Goal: Information Seeking & Learning: Learn about a topic

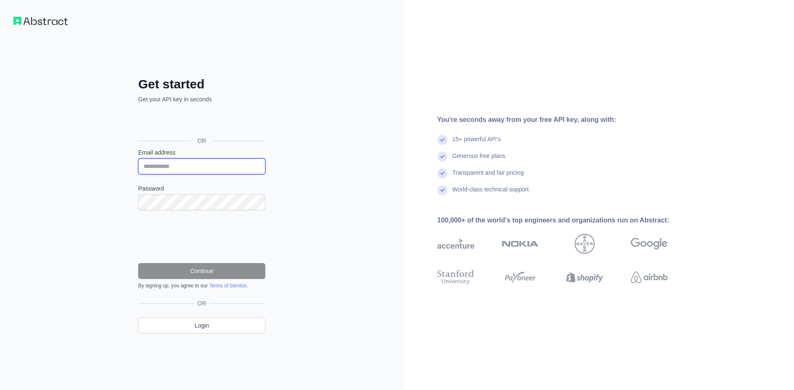
click at [157, 167] on input "Email address" at bounding box center [201, 166] width 127 height 16
type input "**********"
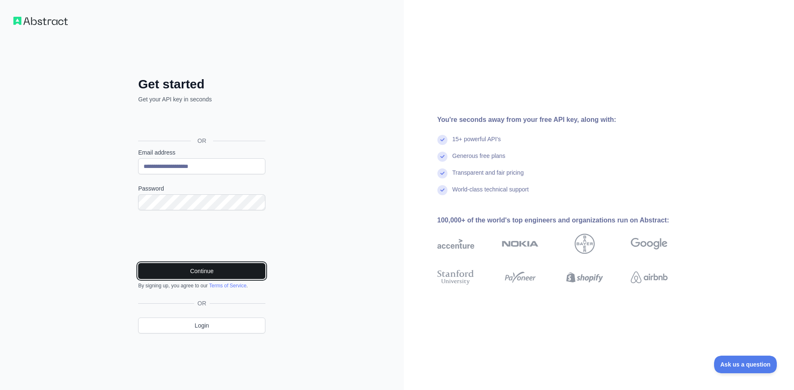
click at [211, 269] on button "Continue" at bounding box center [201, 271] width 127 height 16
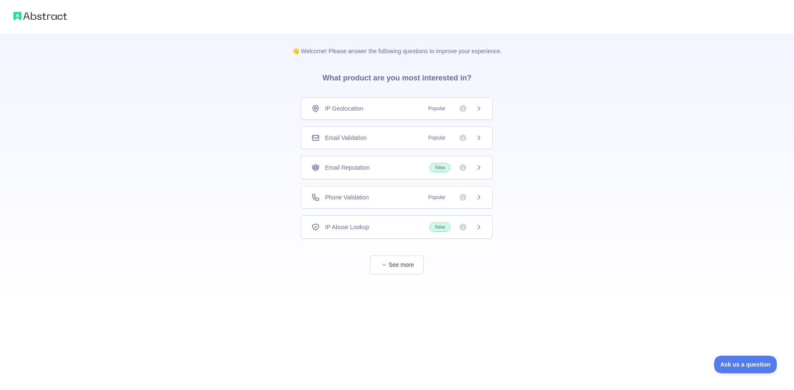
click at [483, 109] on div "IP Geolocation Popular" at bounding box center [397, 108] width 192 height 23
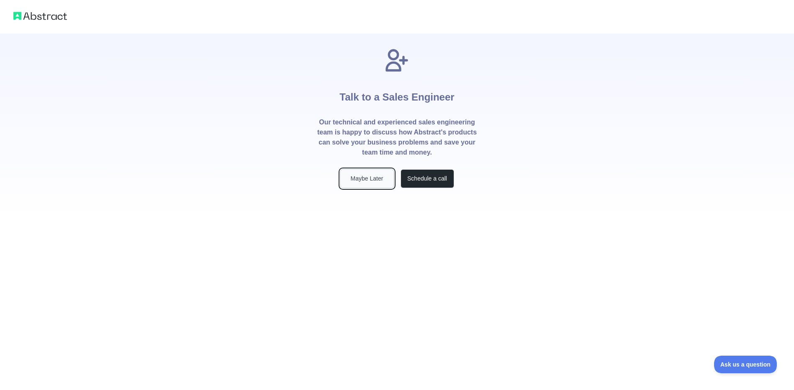
click at [366, 173] on button "Maybe Later" at bounding box center [367, 178] width 54 height 19
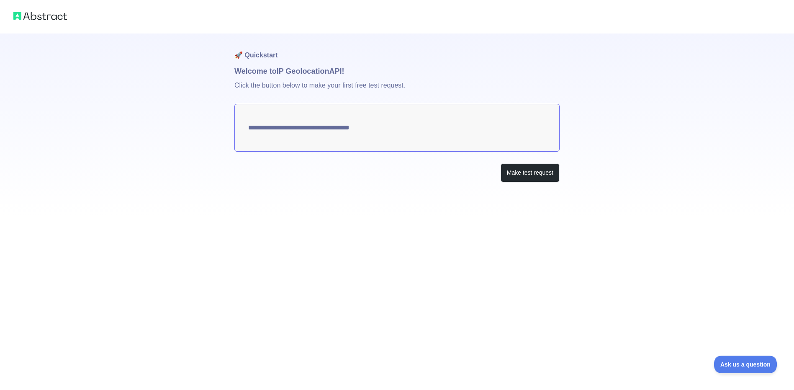
type textarea "**********"
drag, startPoint x: 433, startPoint y: 128, endPoint x: 314, endPoint y: 127, distance: 119.3
click at [337, 127] on textarea "**********" at bounding box center [396, 128] width 325 height 48
click at [268, 128] on textarea "**********" at bounding box center [396, 128] width 325 height 48
drag, startPoint x: 244, startPoint y: 73, endPoint x: 363, endPoint y: 72, distance: 118.8
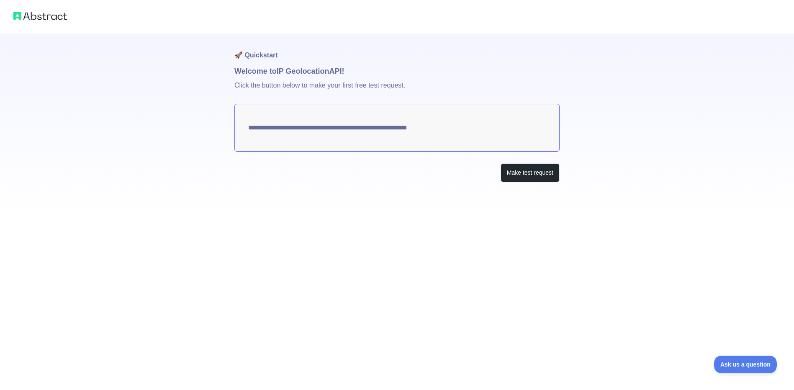
click at [363, 72] on h1 "Welcome to IP Geolocation API!" at bounding box center [396, 71] width 325 height 12
drag, startPoint x: 287, startPoint y: 85, endPoint x: 336, endPoint y: 91, distance: 49.0
click at [318, 85] on p "Click the button below to make your first free test request." at bounding box center [396, 90] width 325 height 27
click at [320, 124] on textarea "**********" at bounding box center [396, 128] width 325 height 48
click at [366, 92] on p "Click the button below to make your first free test request." at bounding box center [396, 90] width 325 height 27
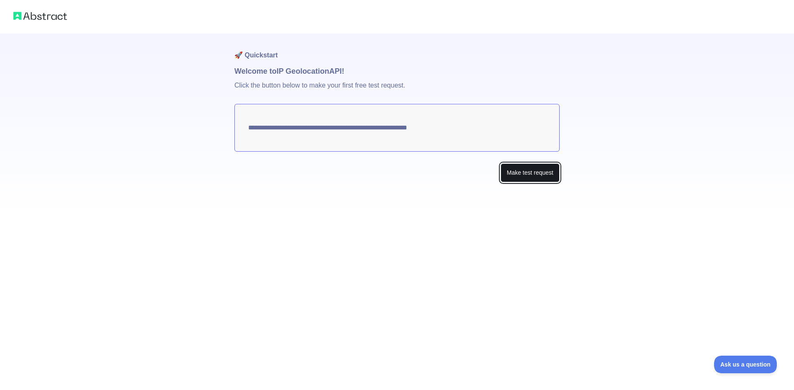
click at [534, 179] on button "Make test request" at bounding box center [529, 172] width 59 height 19
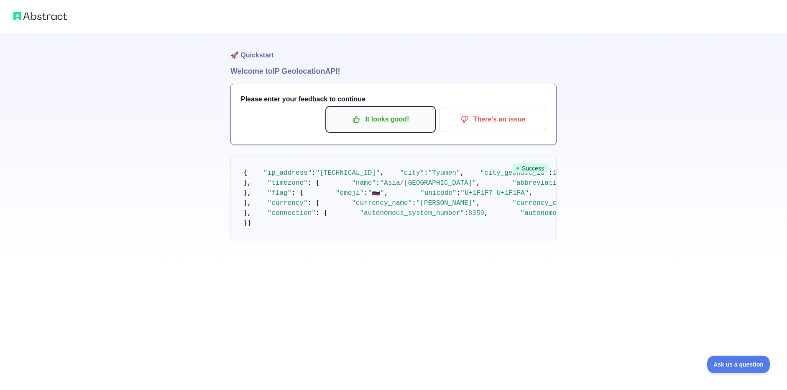
click at [391, 123] on p "It looks good!" at bounding box center [380, 119] width 95 height 14
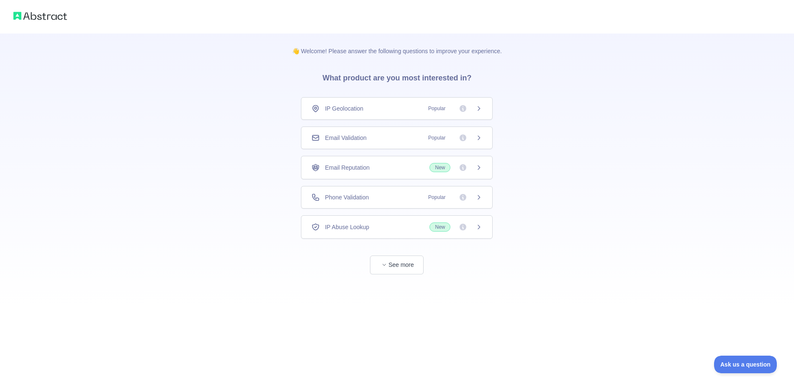
click at [342, 196] on span "Phone Validation" at bounding box center [347, 197] width 44 height 8
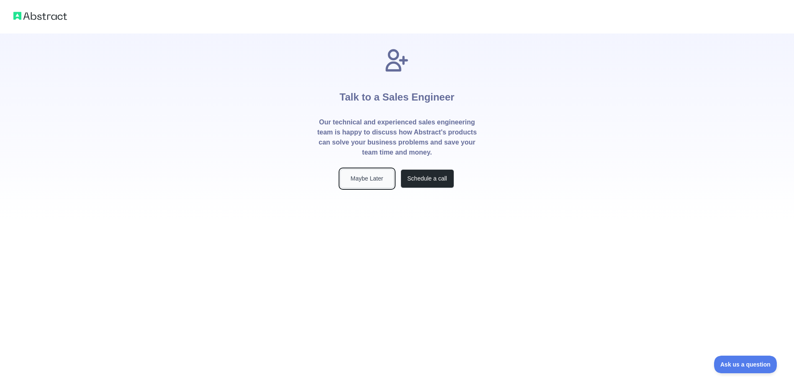
click at [357, 178] on button "Maybe Later" at bounding box center [367, 178] width 54 height 19
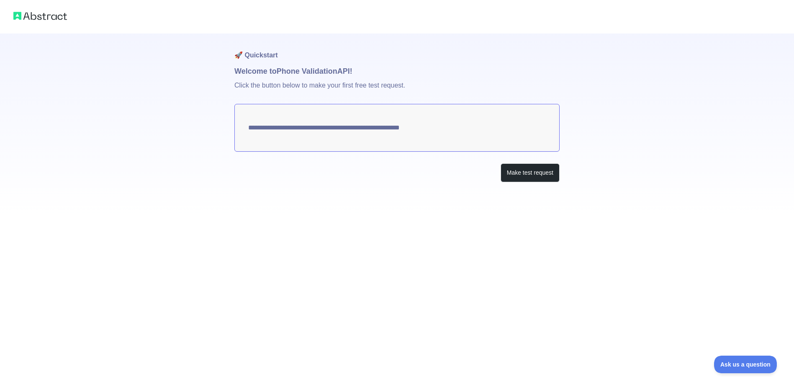
drag, startPoint x: 440, startPoint y: 129, endPoint x: 373, endPoint y: 131, distance: 67.0
click at [373, 131] on textarea "**********" at bounding box center [396, 128] width 325 height 48
click at [540, 178] on button "Make test request" at bounding box center [529, 172] width 59 height 19
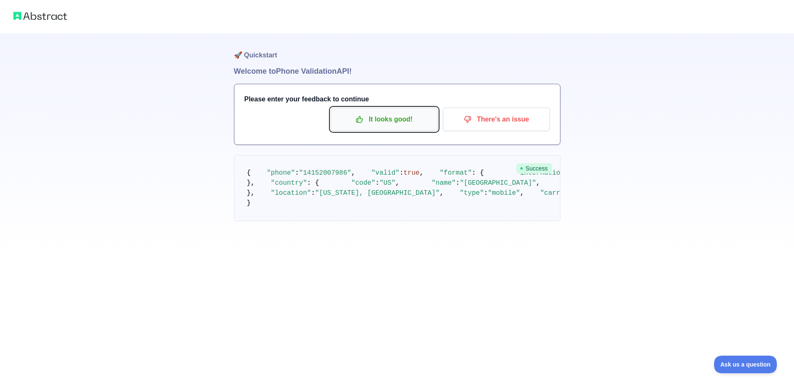
click at [363, 124] on p "It looks good!" at bounding box center [384, 119] width 95 height 14
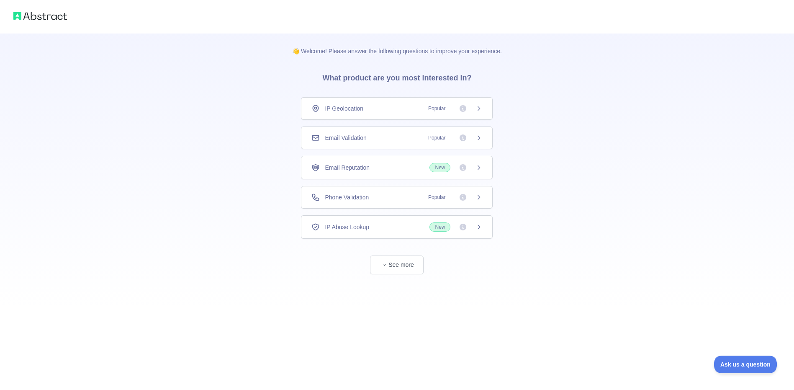
click at [363, 143] on div "Email Validation Popular" at bounding box center [397, 137] width 192 height 23
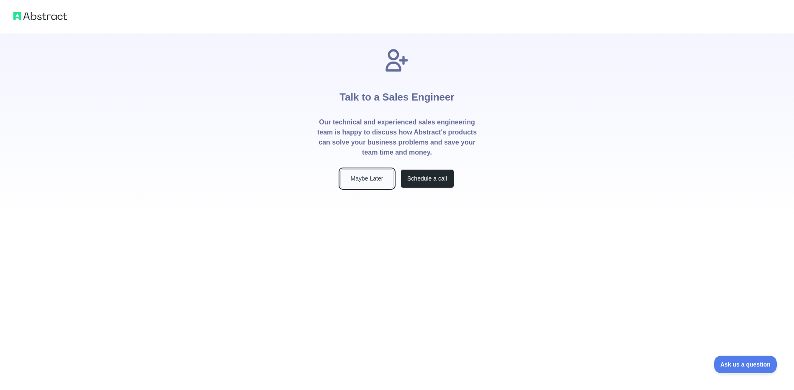
click at [365, 181] on button "Maybe Later" at bounding box center [367, 178] width 54 height 19
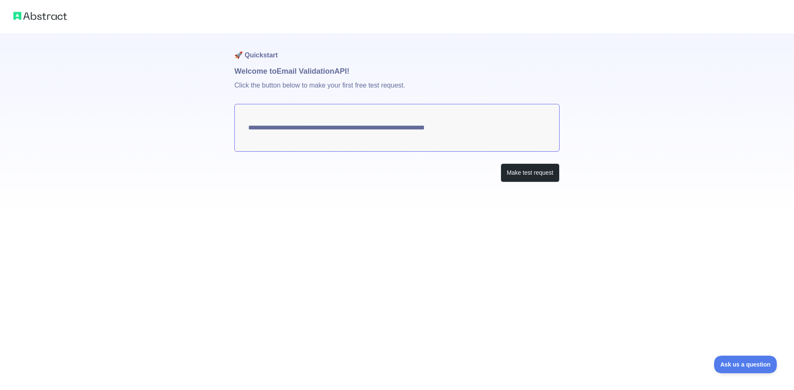
drag, startPoint x: 457, startPoint y: 128, endPoint x: 367, endPoint y: 131, distance: 90.0
click at [369, 131] on textarea "**********" at bounding box center [396, 128] width 325 height 48
click at [515, 174] on button "Make test request" at bounding box center [529, 172] width 59 height 19
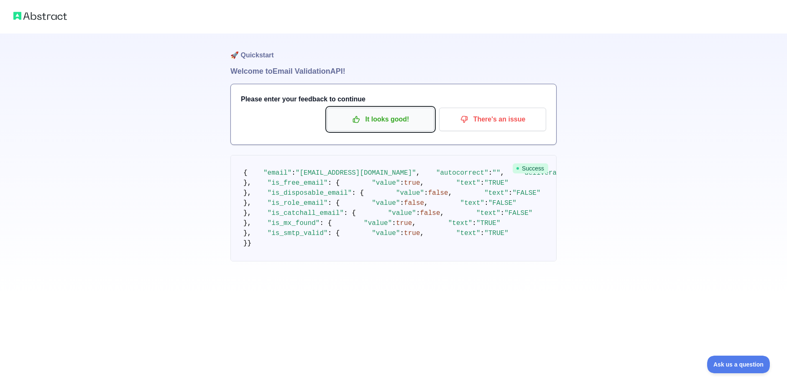
click at [362, 115] on p "It looks good!" at bounding box center [380, 119] width 95 height 14
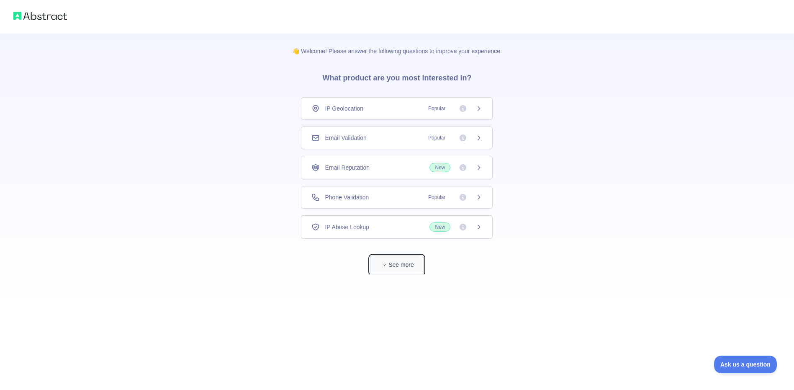
click at [394, 270] on button "See more" at bounding box center [397, 264] width 54 height 19
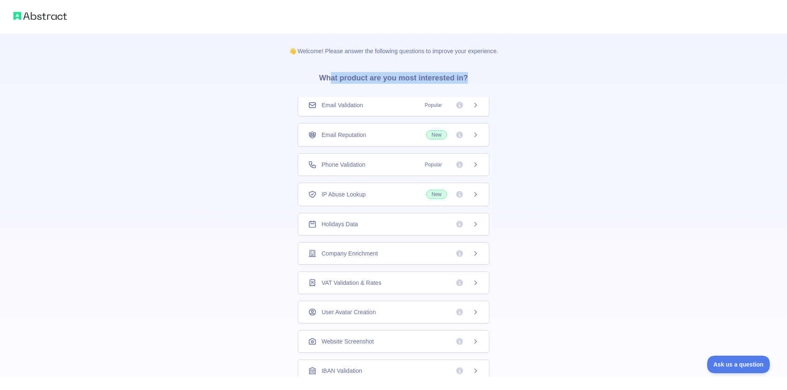
drag, startPoint x: 338, startPoint y: 79, endPoint x: 493, endPoint y: 81, distance: 155.7
click at [479, 77] on h3 "What product are you most interested in?" at bounding box center [394, 76] width 176 height 42
click at [476, 106] on icon at bounding box center [475, 105] width 7 height 7
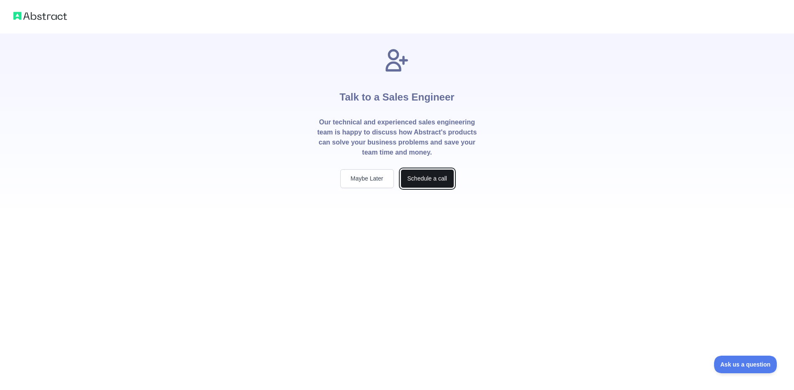
click at [445, 175] on button "Schedule a call" at bounding box center [427, 178] width 54 height 19
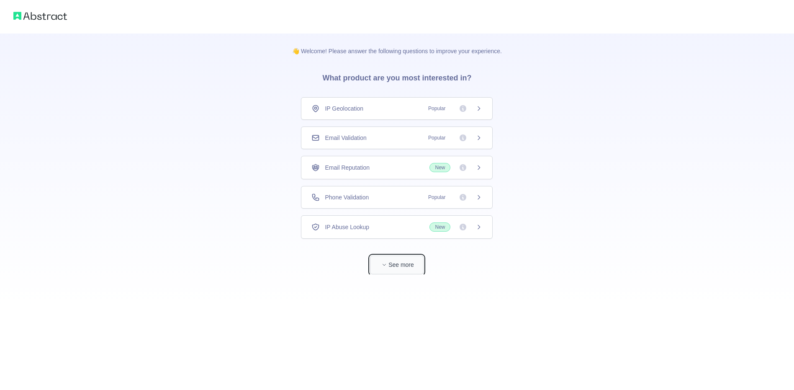
click at [403, 265] on button "See more" at bounding box center [397, 264] width 54 height 19
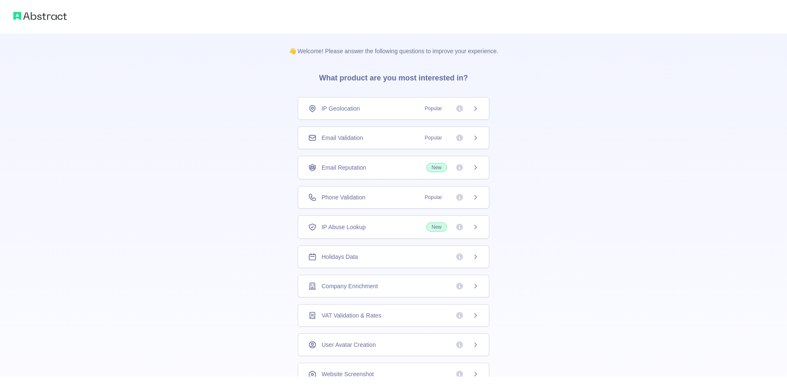
click at [39, 22] on div at bounding box center [393, 16] width 787 height 33
click at [49, 18] on img at bounding box center [40, 16] width 54 height 12
click at [32, 18] on img at bounding box center [40, 16] width 54 height 12
click at [342, 110] on span "IP Geolocation" at bounding box center [341, 108] width 38 height 8
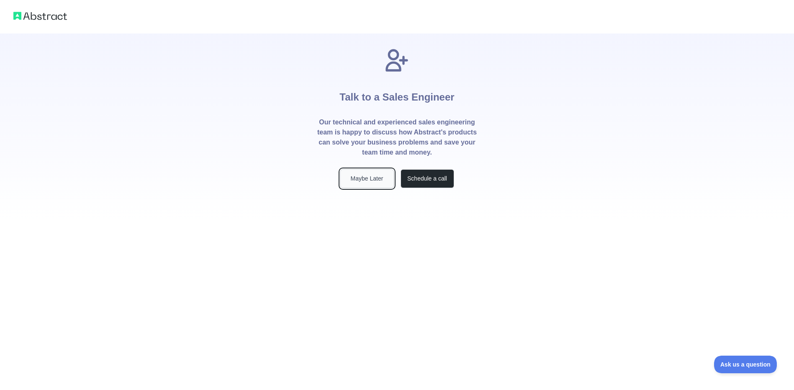
click at [374, 172] on button "Maybe Later" at bounding box center [367, 178] width 54 height 19
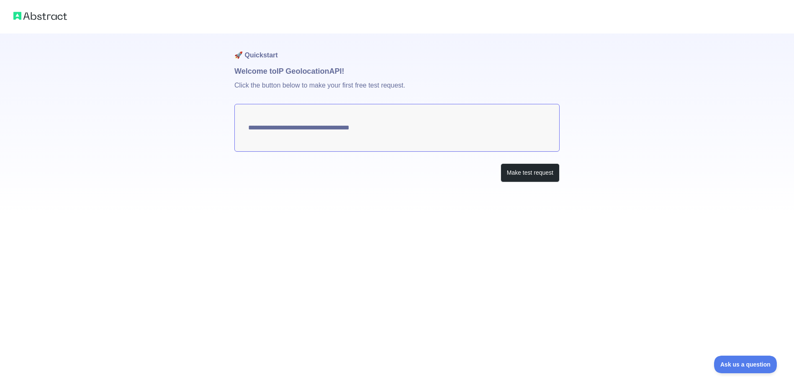
type textarea "**********"
click at [353, 105] on textarea "**********" at bounding box center [396, 128] width 325 height 48
drag, startPoint x: 424, startPoint y: 123, endPoint x: 408, endPoint y: 125, distance: 16.4
click at [421, 123] on textarea "**********" at bounding box center [396, 128] width 325 height 48
click at [508, 174] on button "Make test request" at bounding box center [529, 172] width 59 height 19
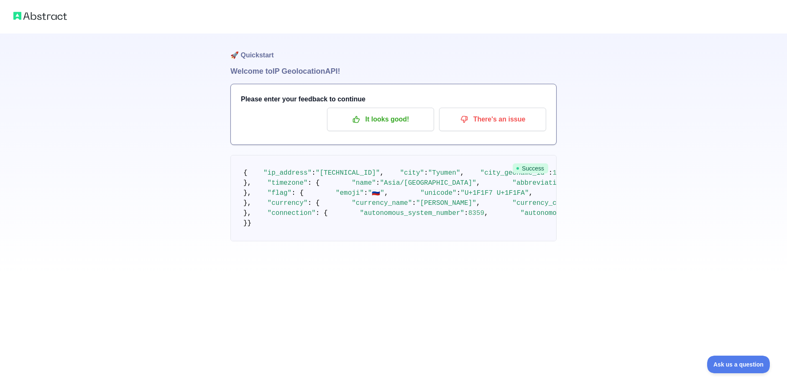
click at [383, 105] on div "Please enter your feedback to continue It looks good! There's an issue" at bounding box center [394, 114] width 326 height 60
click at [384, 115] on p "It looks good!" at bounding box center [380, 119] width 95 height 14
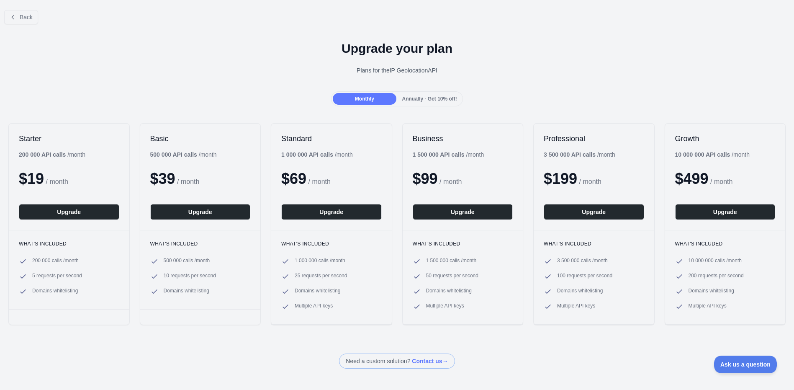
click at [422, 104] on div "Annually - Get 10% off!" at bounding box center [429, 99] width 63 height 12
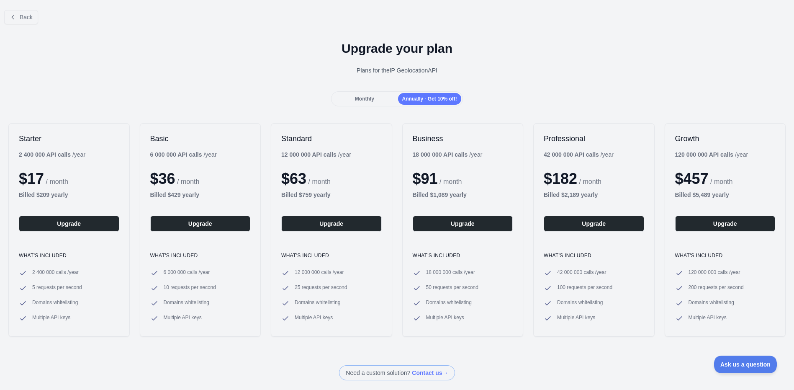
click at [371, 100] on span "Monthly" at bounding box center [364, 99] width 19 height 6
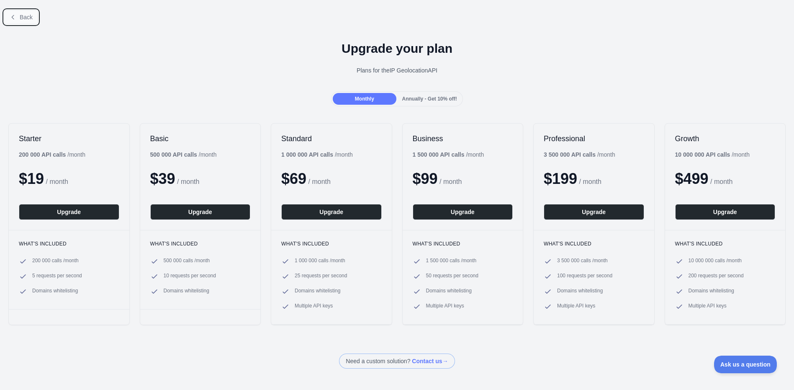
click at [23, 18] on span "Back" at bounding box center [26, 17] width 13 height 7
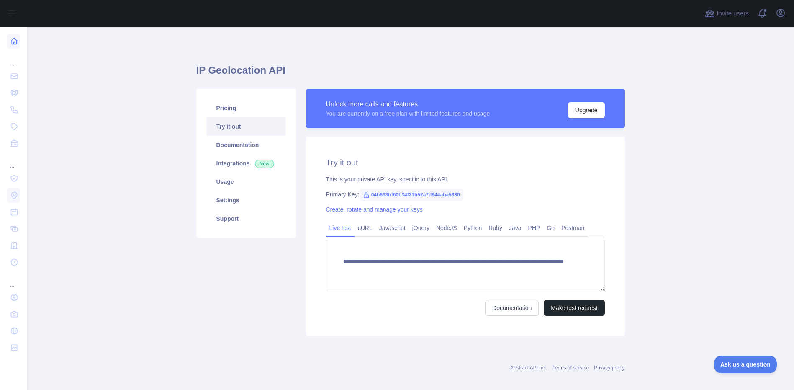
click at [20, 44] on link at bounding box center [13, 40] width 13 height 15
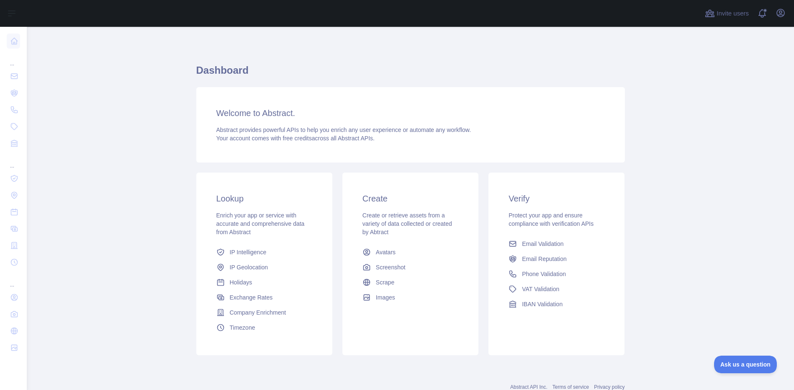
scroll to position [27, 0]
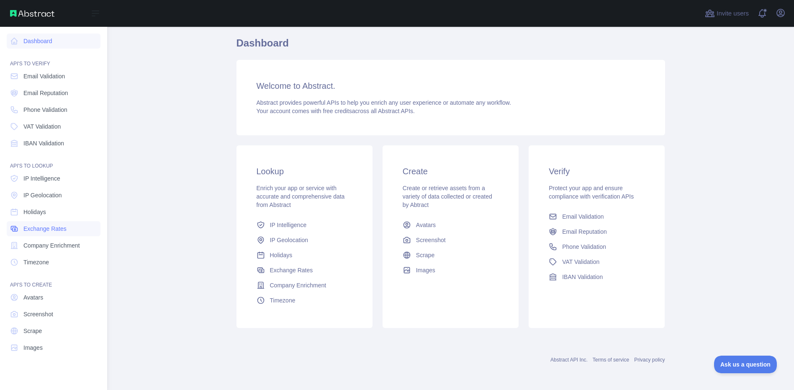
click at [46, 231] on span "Exchange Rates" at bounding box center [44, 228] width 43 height 8
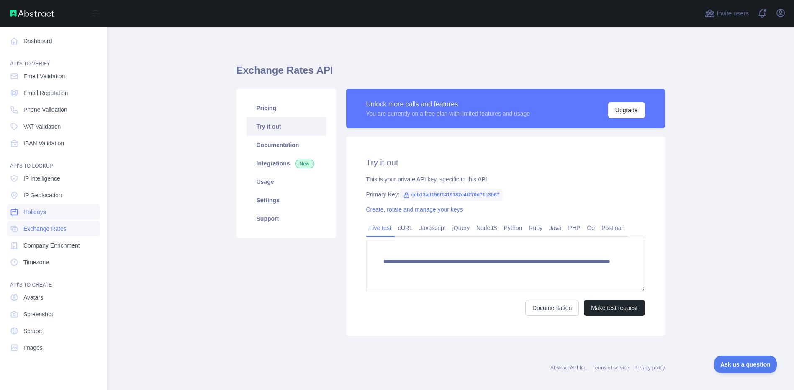
click at [40, 211] on span "Holidays" at bounding box center [34, 212] width 23 height 8
click at [31, 40] on link "Dashboard" at bounding box center [54, 40] width 94 height 15
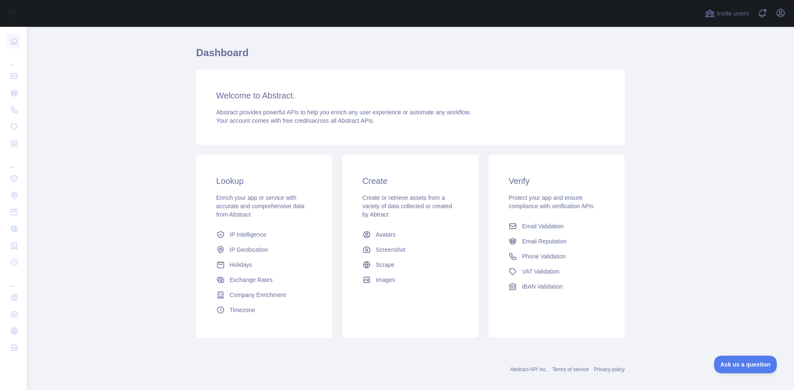
scroll to position [27, 0]
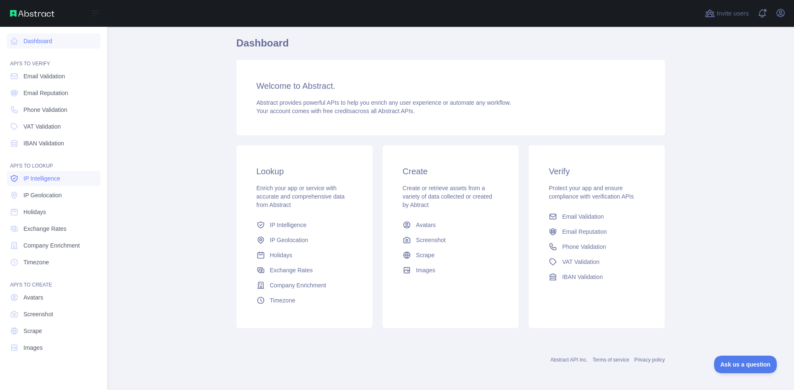
click at [62, 181] on link "IP Intelligence" at bounding box center [54, 178] width 94 height 15
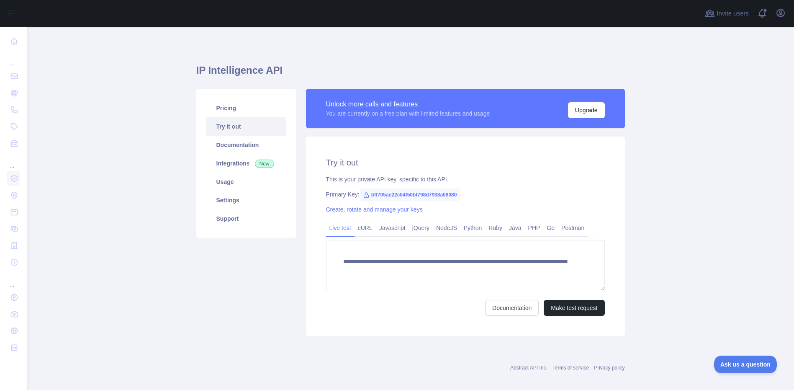
click at [230, 131] on link "Try it out" at bounding box center [245, 126] width 79 height 18
click at [239, 146] on link "Documentation" at bounding box center [245, 145] width 79 height 18
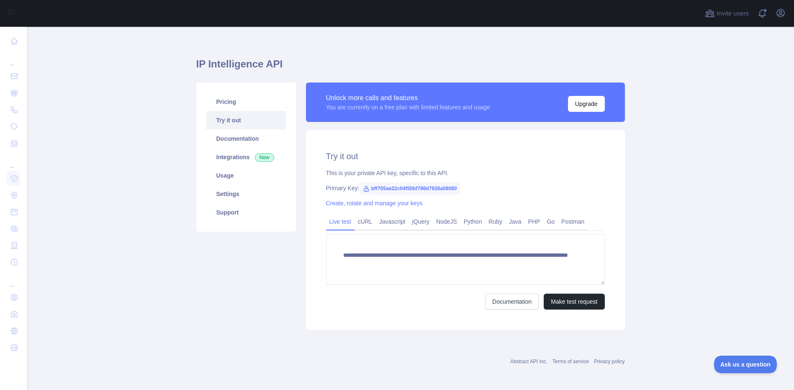
scroll to position [8, 0]
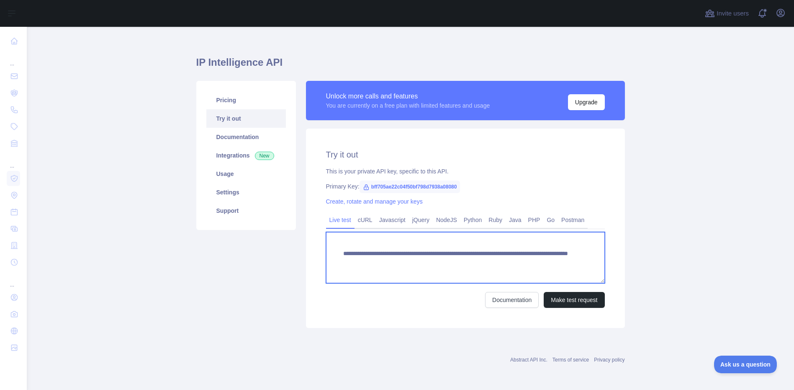
drag, startPoint x: 506, startPoint y: 268, endPoint x: 552, endPoint y: 265, distance: 46.1
click at [552, 265] on textarea "**********" at bounding box center [465, 257] width 279 height 51
click at [553, 265] on textarea "**********" at bounding box center [465, 257] width 279 height 51
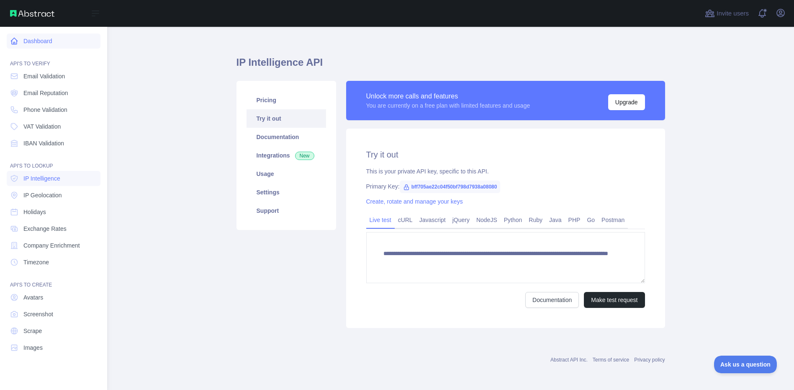
click at [36, 36] on link "Dashboard" at bounding box center [54, 40] width 94 height 15
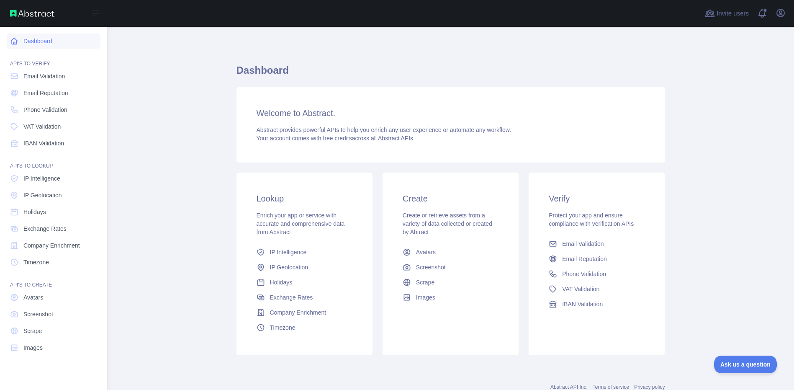
click at [20, 46] on link "Dashboard" at bounding box center [54, 40] width 94 height 15
click at [28, 12] on img at bounding box center [32, 13] width 44 height 7
click at [6, 14] on div "Open sidebar" at bounding box center [53, 13] width 107 height 27
